Goal: Task Accomplishment & Management: Complete application form

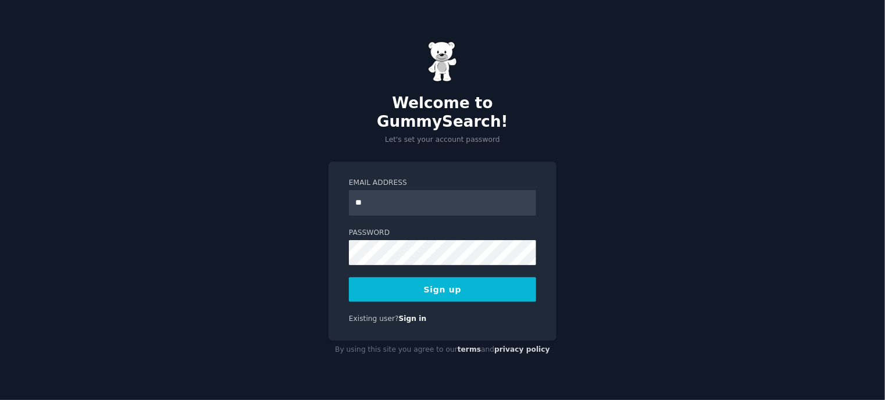
type input "**********"
click at [458, 281] on button "Sign up" at bounding box center [442, 289] width 187 height 24
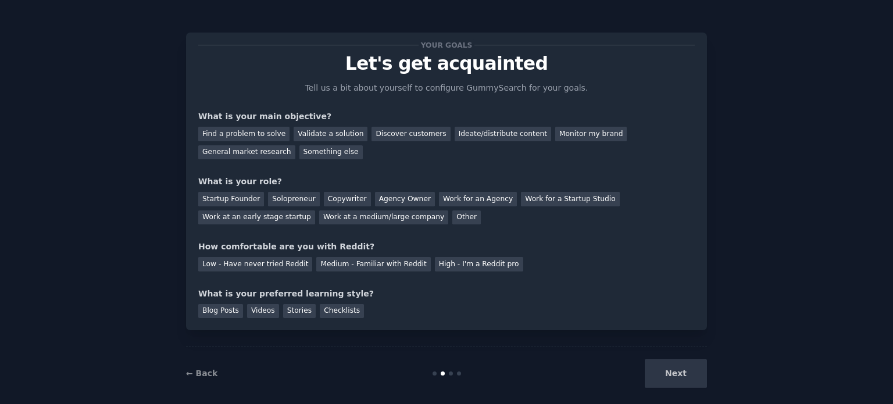
click at [679, 379] on div "Next" at bounding box center [620, 373] width 174 height 28
click at [673, 370] on div "Next" at bounding box center [620, 373] width 174 height 28
click at [256, 131] on div "Find a problem to solve" at bounding box center [243, 134] width 91 height 15
click at [405, 134] on div "Discover customers" at bounding box center [411, 134] width 79 height 15
click at [295, 145] on div "General market research" at bounding box center [246, 152] width 97 height 15
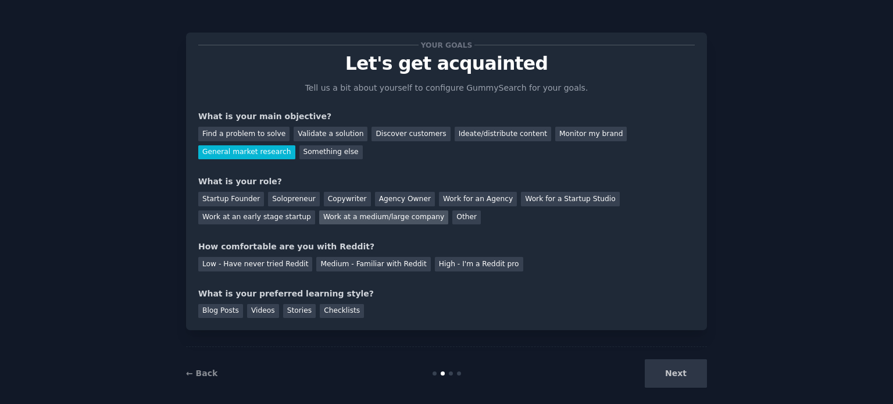
click at [319, 215] on div "Work at a medium/large company" at bounding box center [383, 218] width 129 height 15
click at [227, 269] on div "Low - Have never tried Reddit" at bounding box center [255, 264] width 114 height 15
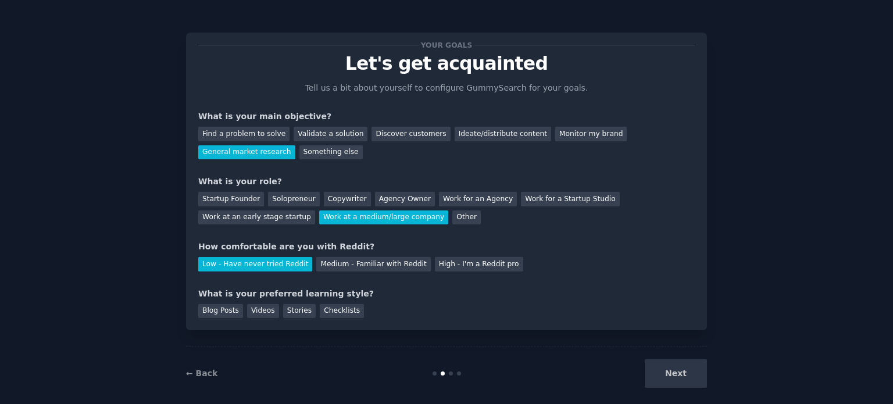
click at [306, 311] on div "Blog Posts Videos Stories Checklists" at bounding box center [446, 309] width 497 height 19
click at [302, 314] on div "Stories" at bounding box center [299, 311] width 33 height 15
click at [687, 372] on button "Next" at bounding box center [676, 373] width 62 height 28
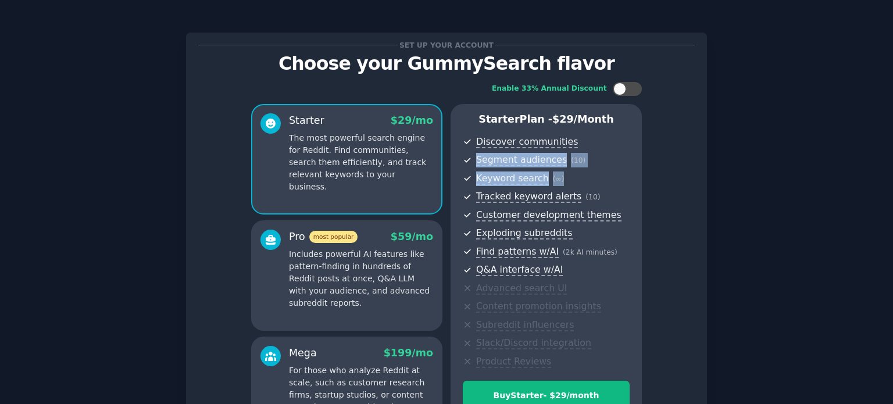
drag, startPoint x: 807, startPoint y: 144, endPoint x: 812, endPoint y: 177, distance: 33.5
click at [812, 177] on div "Set up your account Choose your GummySearch flavor Enable 33% Annual Discount S…" at bounding box center [446, 278] width 861 height 525
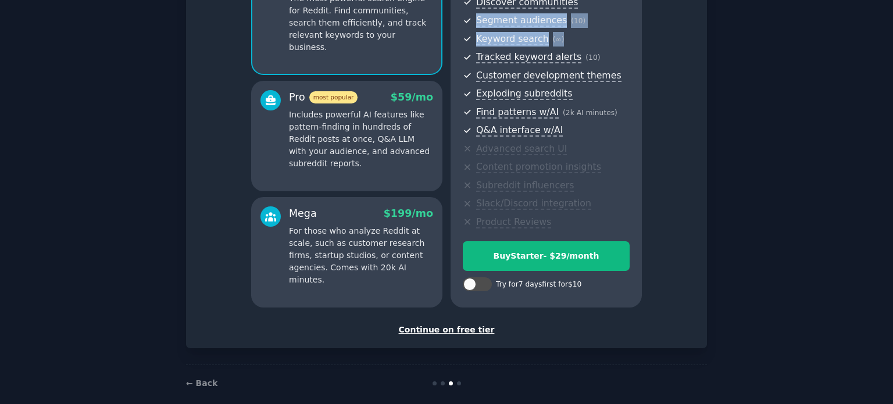
scroll to position [153, 0]
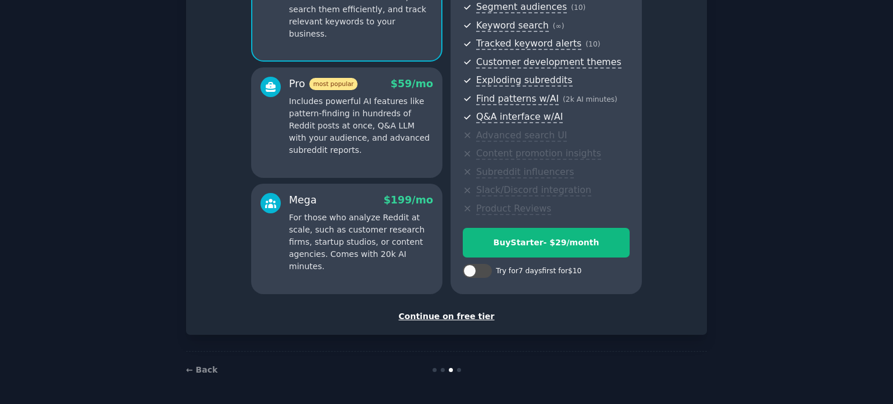
click at [455, 316] on div "Continue on free tier" at bounding box center [446, 317] width 497 height 12
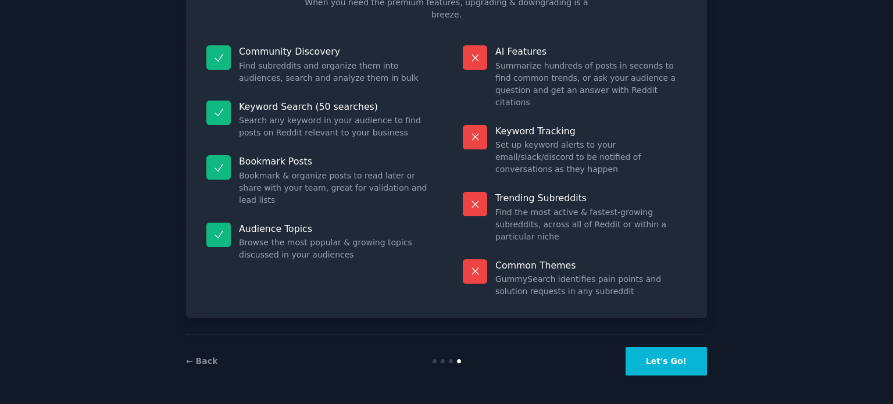
scroll to position [48, 0]
